Goal: Task Accomplishment & Management: Use online tool/utility

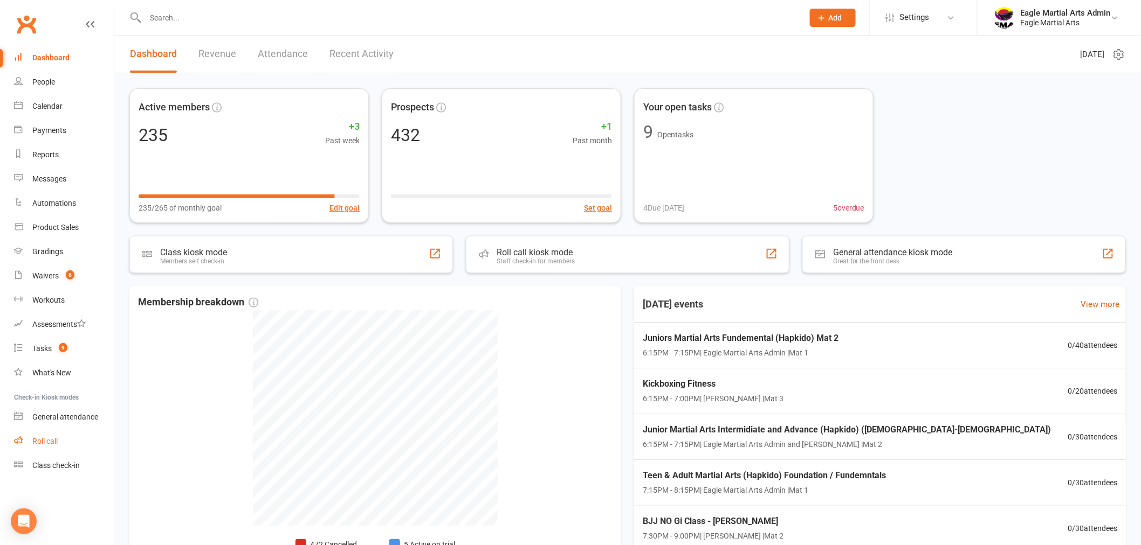
click at [50, 437] on div "Roll call" at bounding box center [44, 441] width 25 height 9
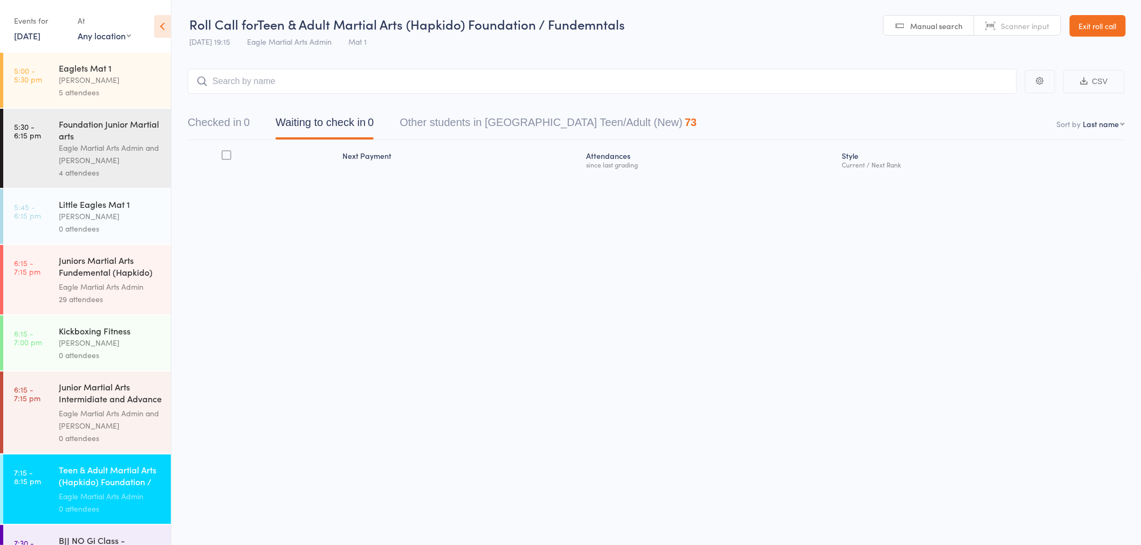
click at [109, 352] on div "0 attendees" at bounding box center [110, 355] width 103 height 12
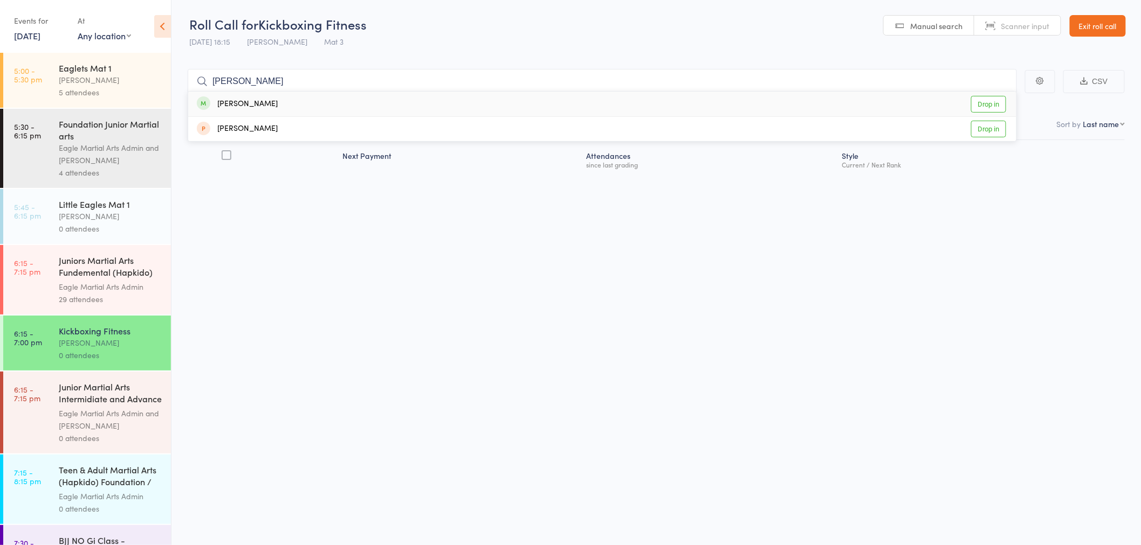
type input "[PERSON_NAME]"
click at [259, 105] on div "Vera Huynh Drop in" at bounding box center [602, 104] width 828 height 25
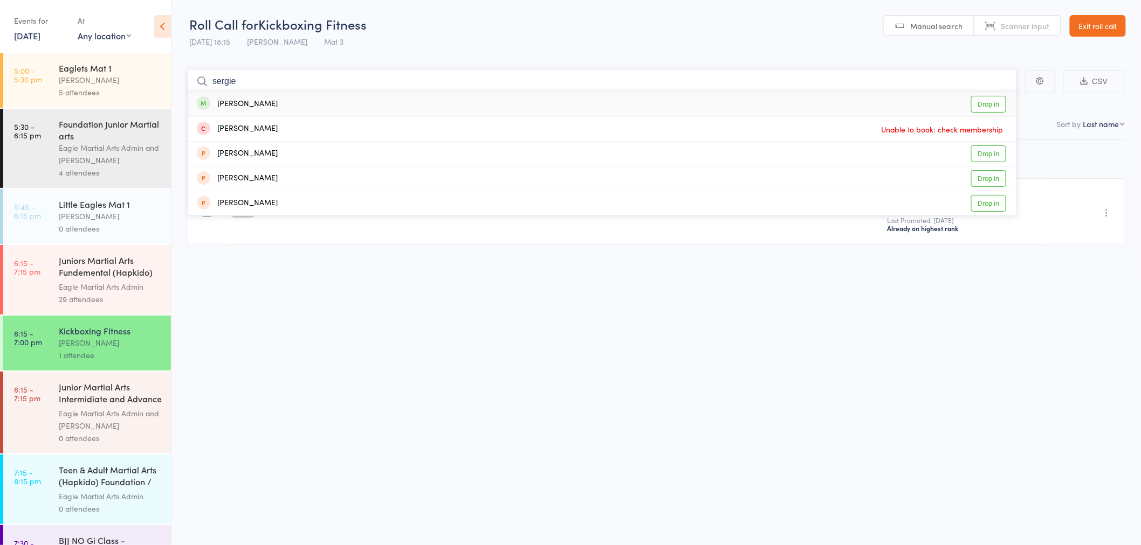
type input "sergie"
click at [259, 108] on div "Sergei Sevriukov" at bounding box center [237, 104] width 81 height 12
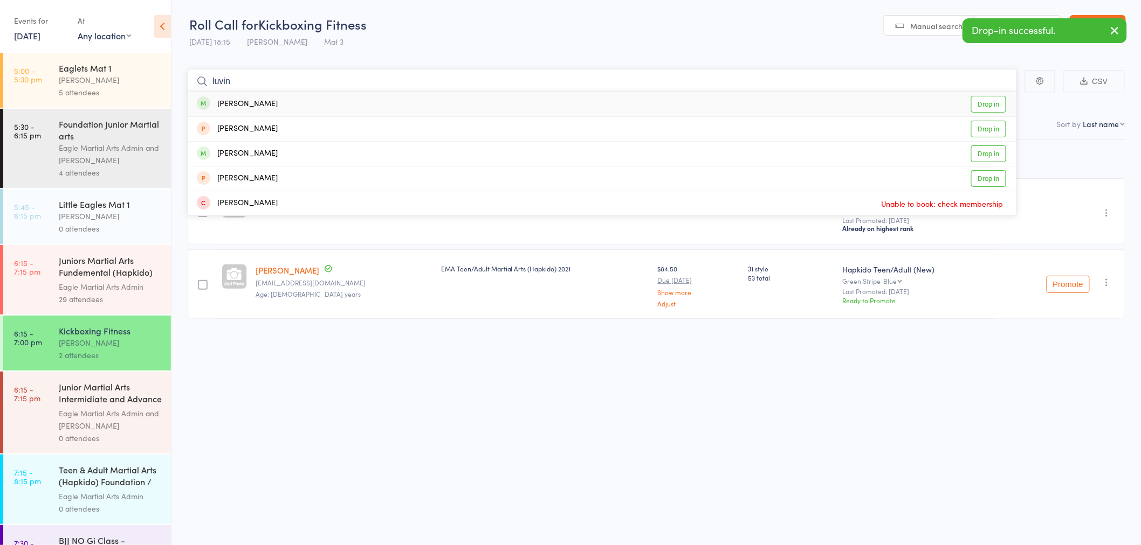
type input "luvin"
click at [259, 106] on div "Luvina Khurana" at bounding box center [237, 104] width 81 height 12
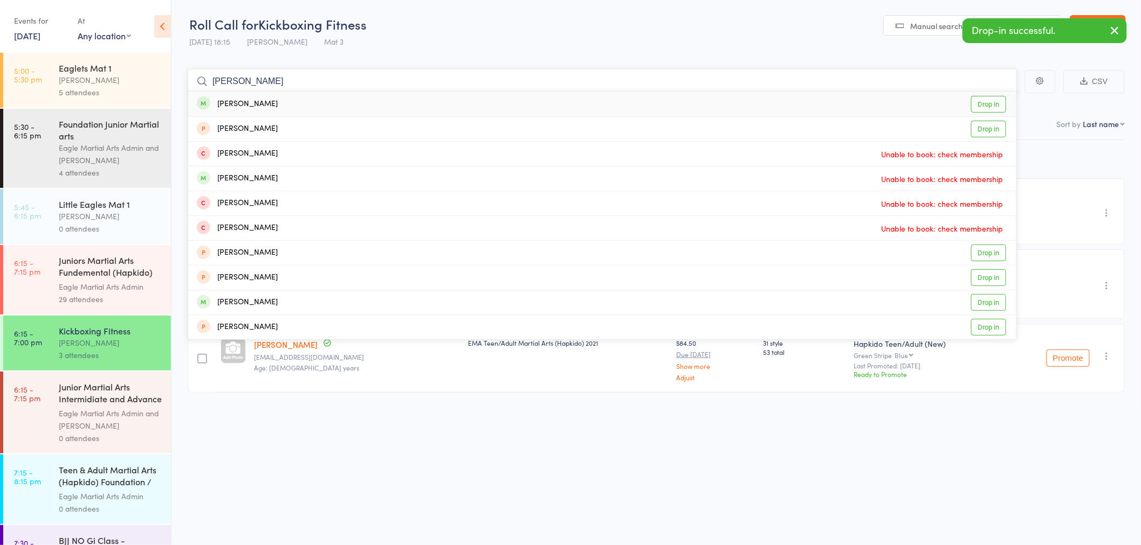
type input "alvin"
click at [249, 101] on div "Alvin Chen" at bounding box center [237, 104] width 81 height 12
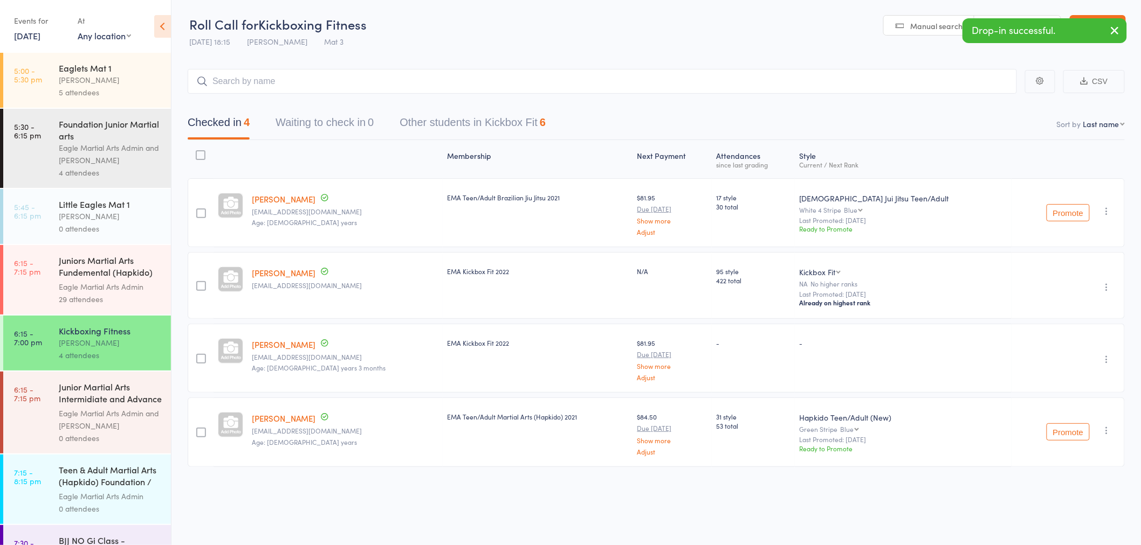
click at [40, 37] on link "11 Aug, 2025" at bounding box center [27, 36] width 26 height 12
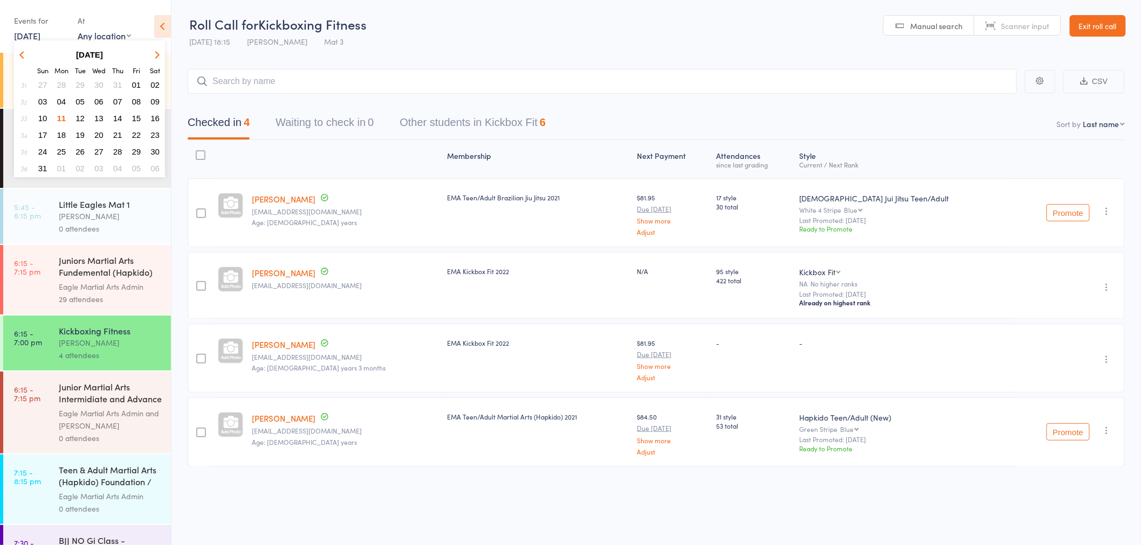
click at [63, 99] on span "04" at bounding box center [61, 101] width 9 height 9
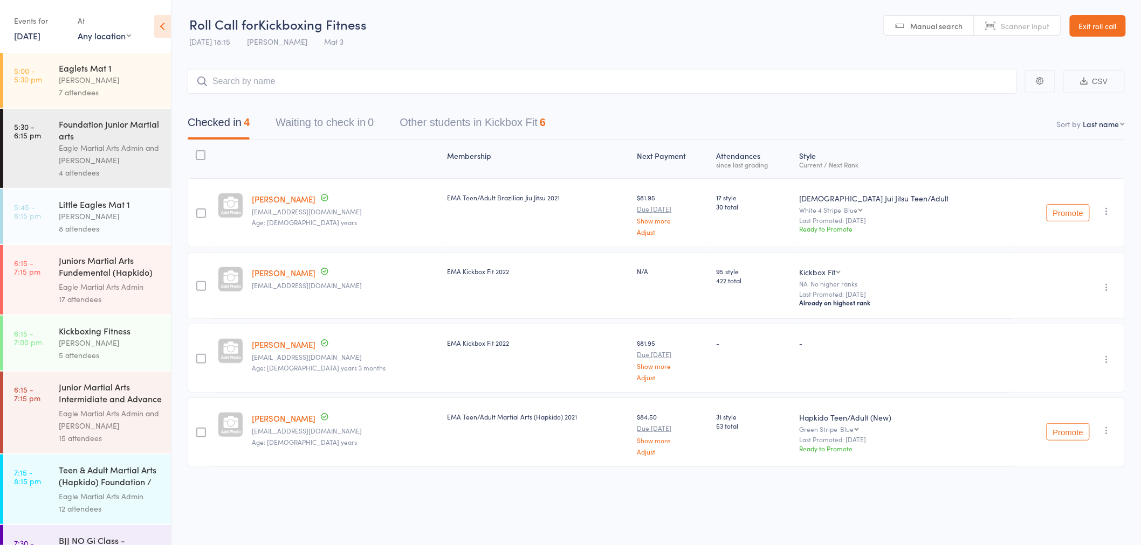
click at [104, 353] on div "5 attendees" at bounding box center [110, 355] width 103 height 12
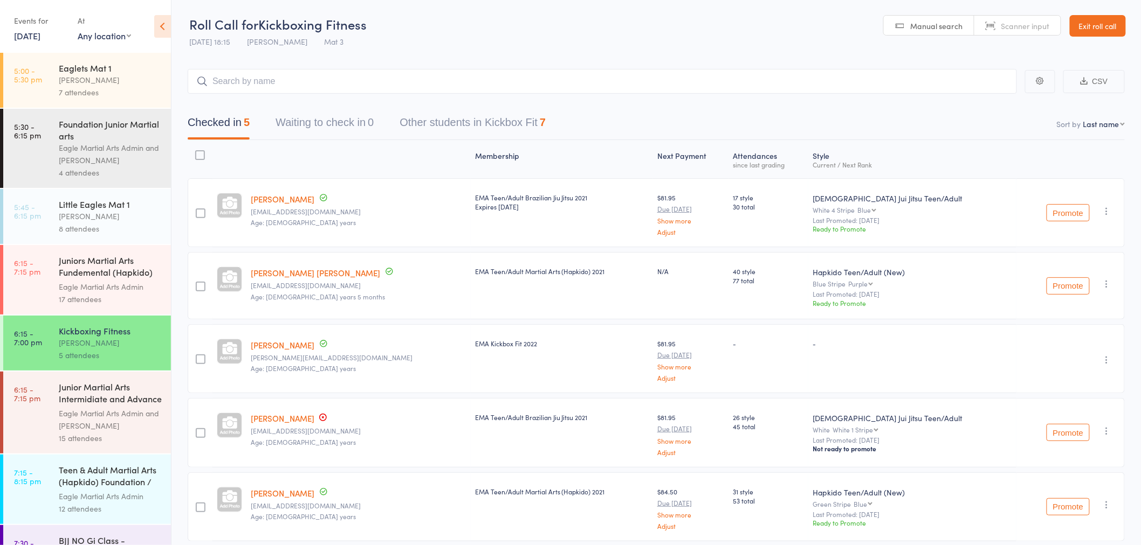
click at [30, 39] on link "4 Aug, 2025" at bounding box center [27, 36] width 26 height 12
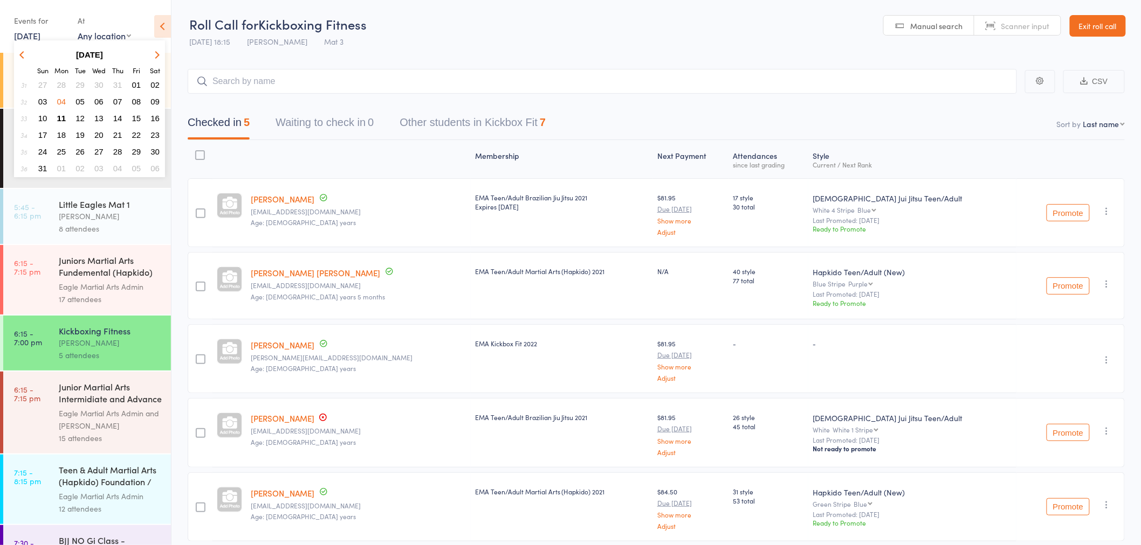
click at [59, 114] on span "11" at bounding box center [61, 118] width 9 height 9
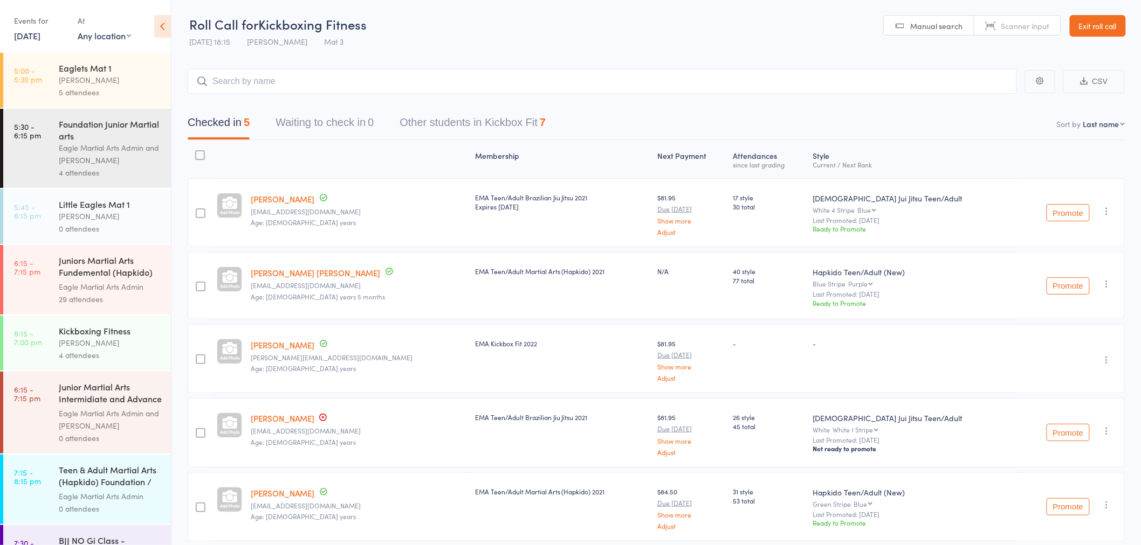
click at [98, 345] on div "Alex Tse" at bounding box center [110, 343] width 103 height 12
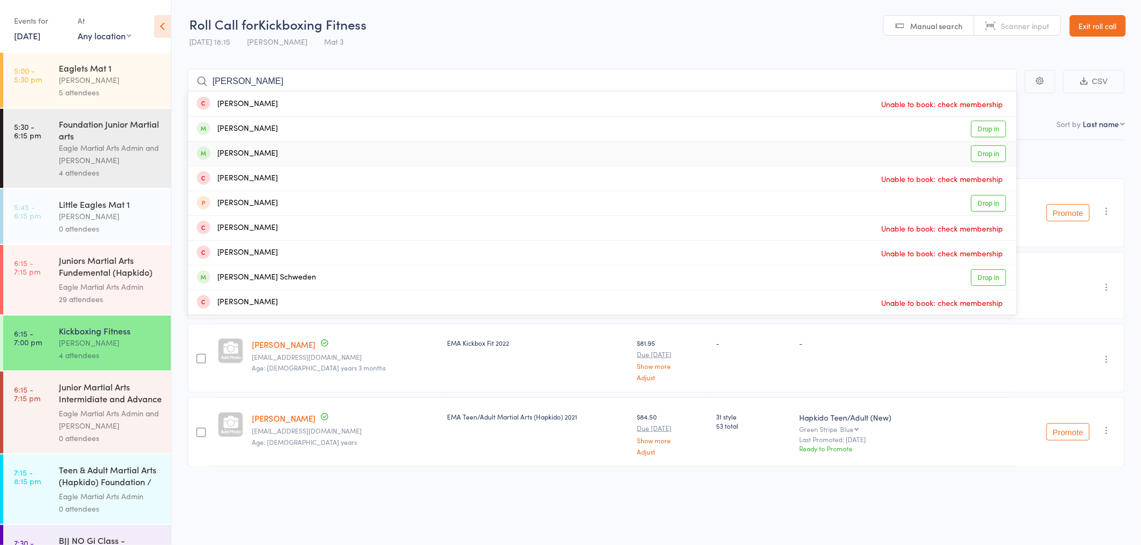
type input "nicholas"
click at [260, 155] on div "Nicholas D'Amico" at bounding box center [237, 154] width 81 height 12
